Goal: Communication & Community: Participate in discussion

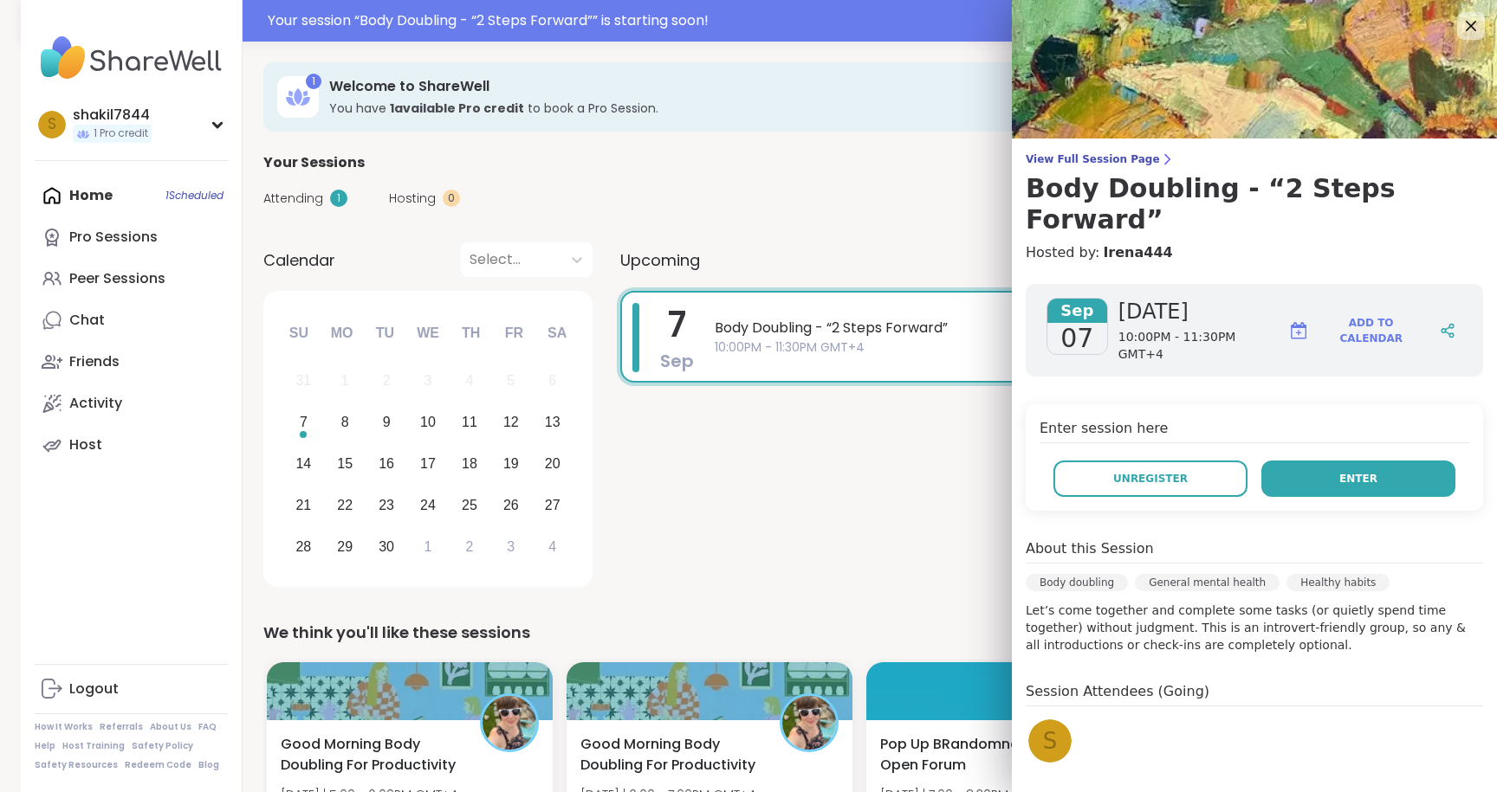
click at [1338, 461] on button "Enter" at bounding box center [1358, 479] width 194 height 36
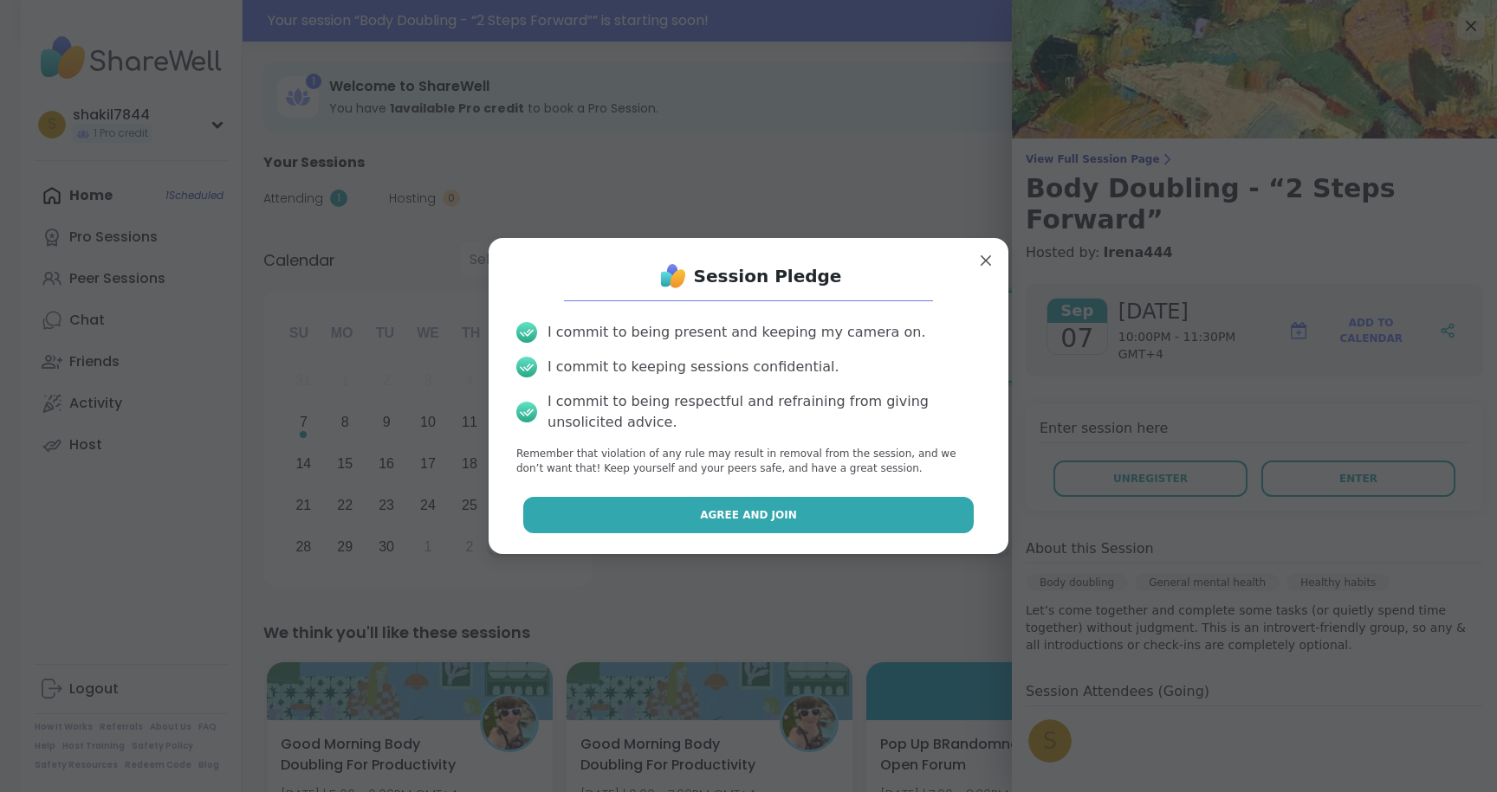
click at [907, 517] on button "Agree and Join" at bounding box center [748, 515] width 451 height 36
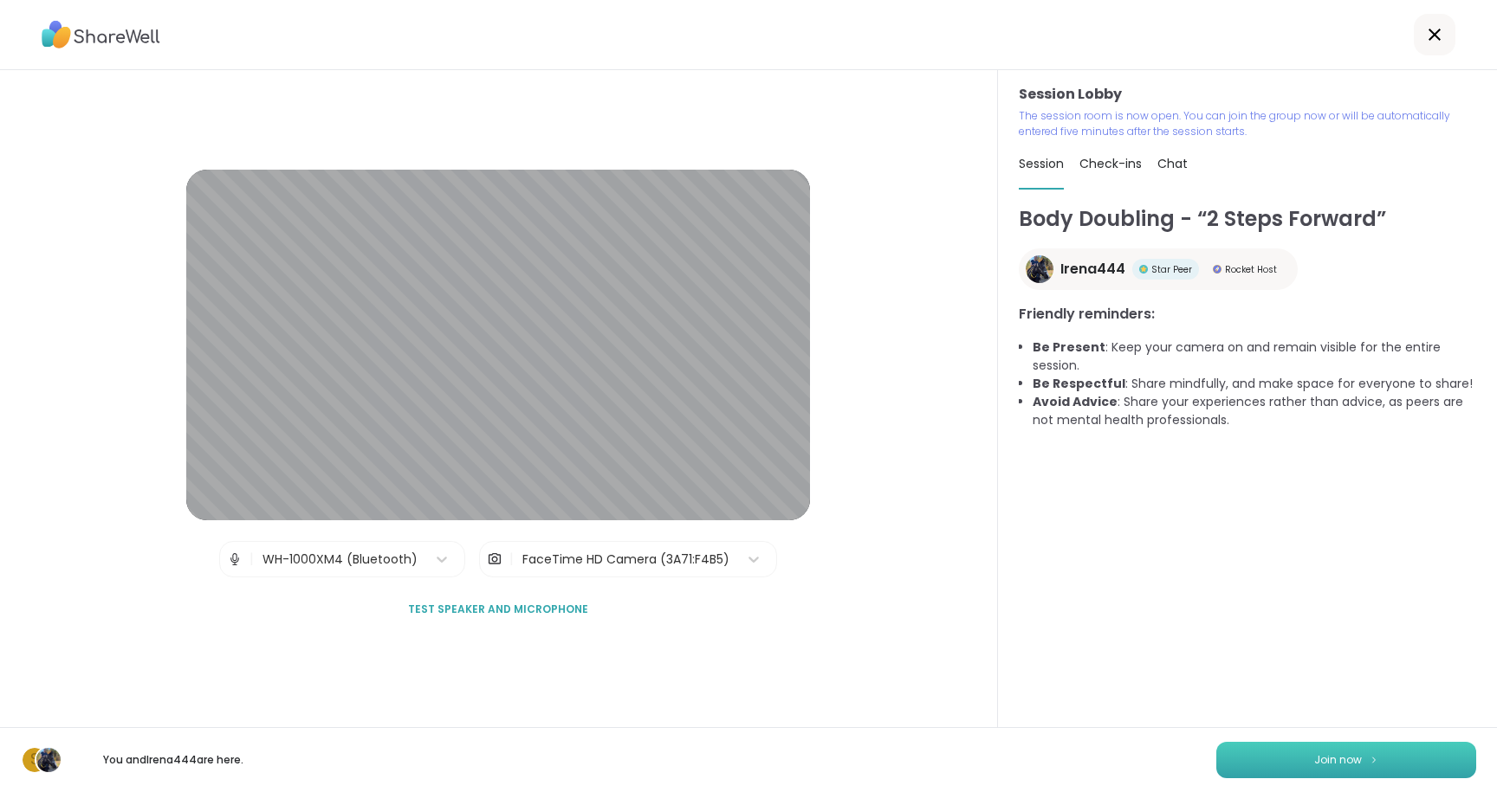
click at [1242, 755] on button "Join now" at bounding box center [1346, 760] width 260 height 36
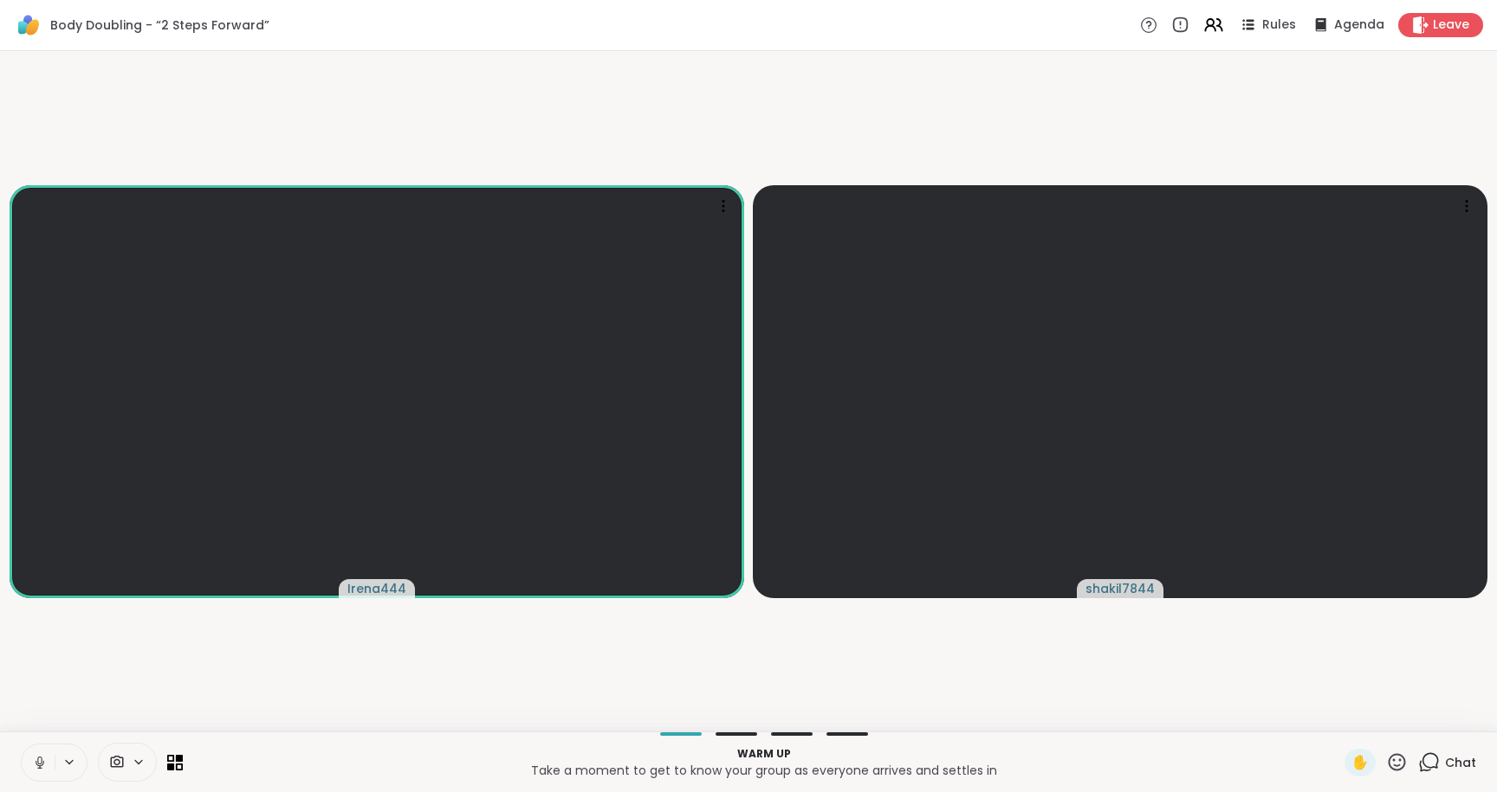
click at [38, 764] on icon at bounding box center [40, 763] width 16 height 16
click at [1221, 32] on icon at bounding box center [1213, 25] width 22 height 22
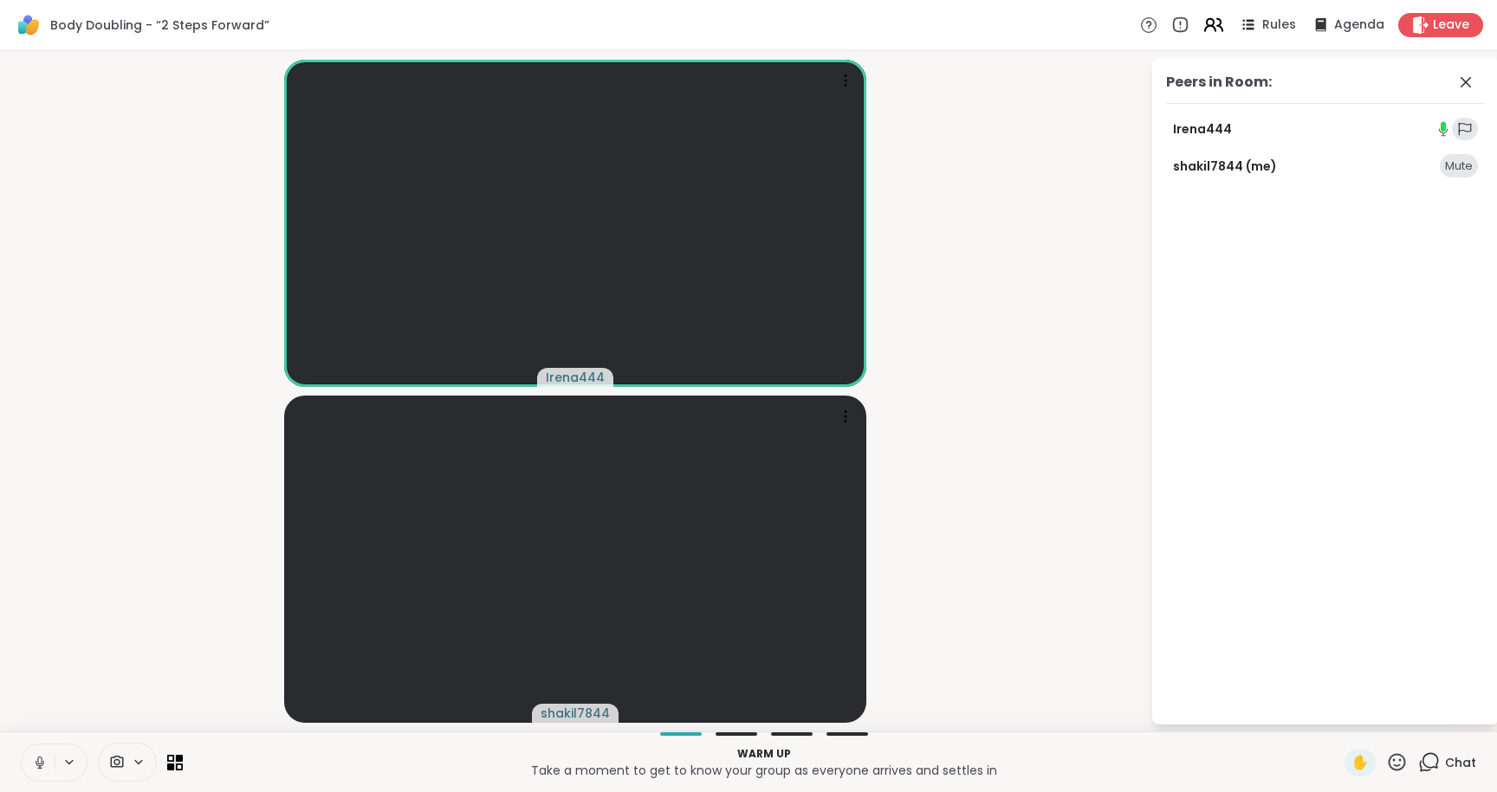
click at [1221, 32] on icon at bounding box center [1213, 25] width 22 height 22
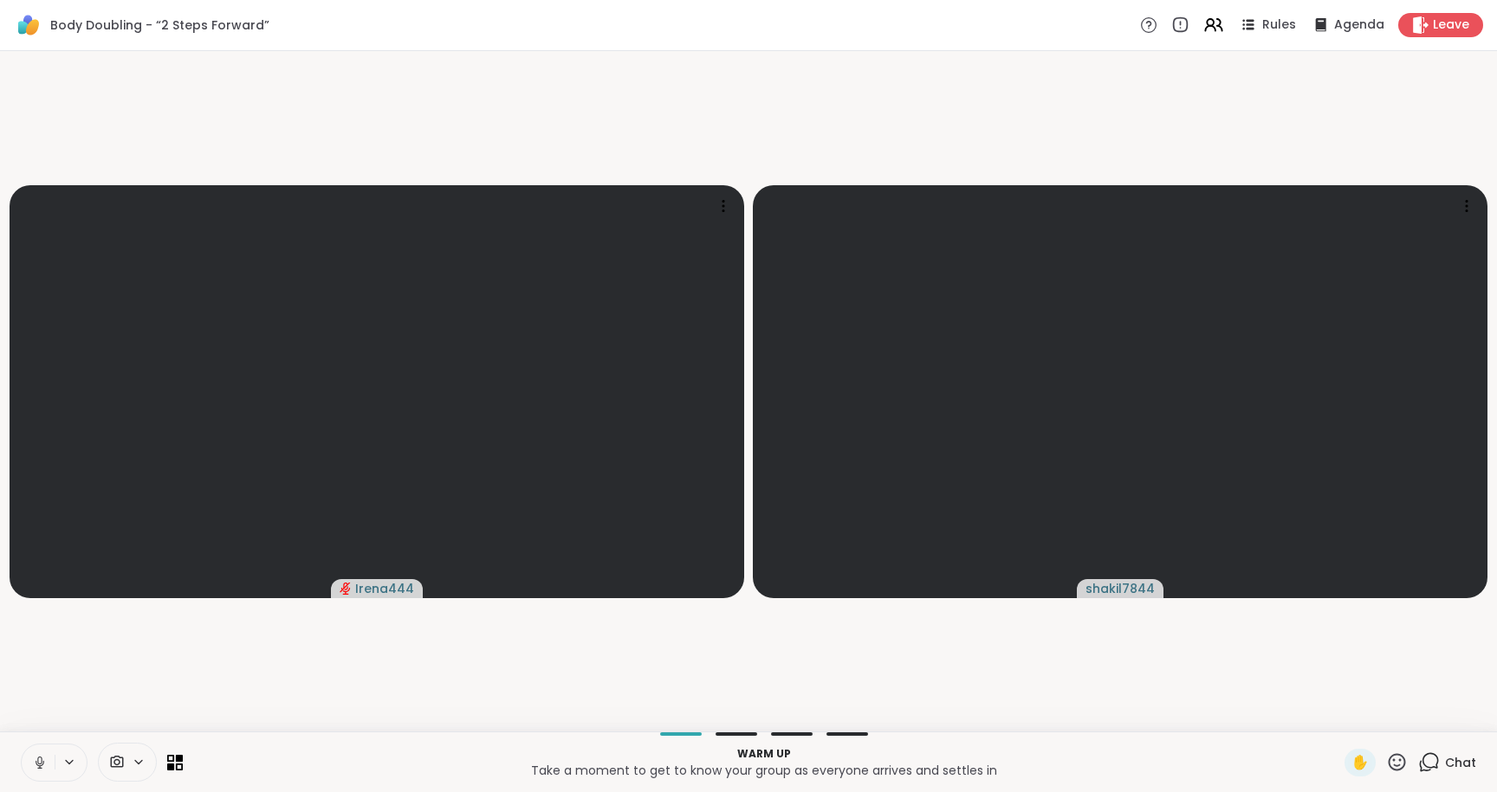
click at [45, 763] on icon at bounding box center [40, 763] width 16 height 16
